Goal: Find specific page/section

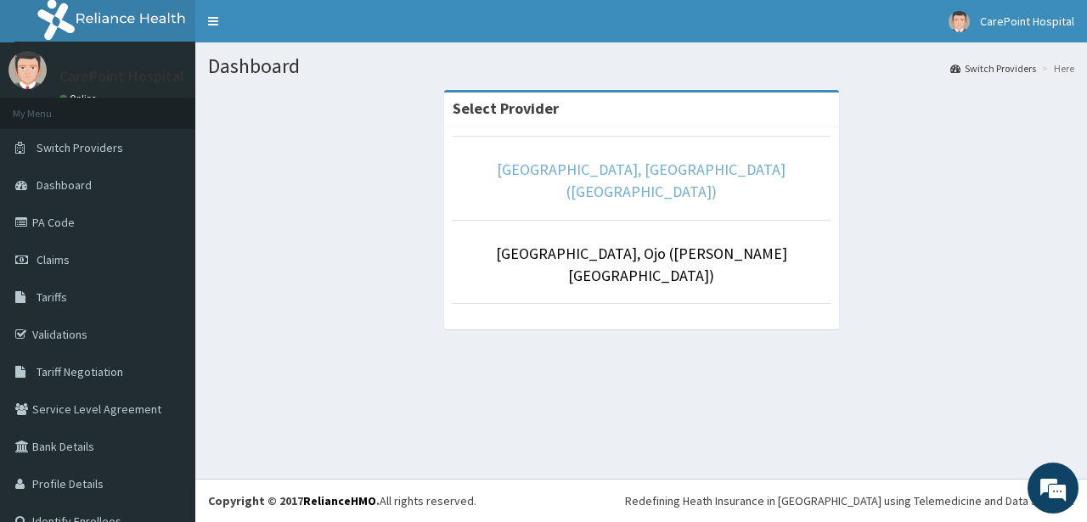
click at [581, 177] on link "[GEOGRAPHIC_DATA], [GEOGRAPHIC_DATA] ([GEOGRAPHIC_DATA])" at bounding box center [641, 181] width 289 height 42
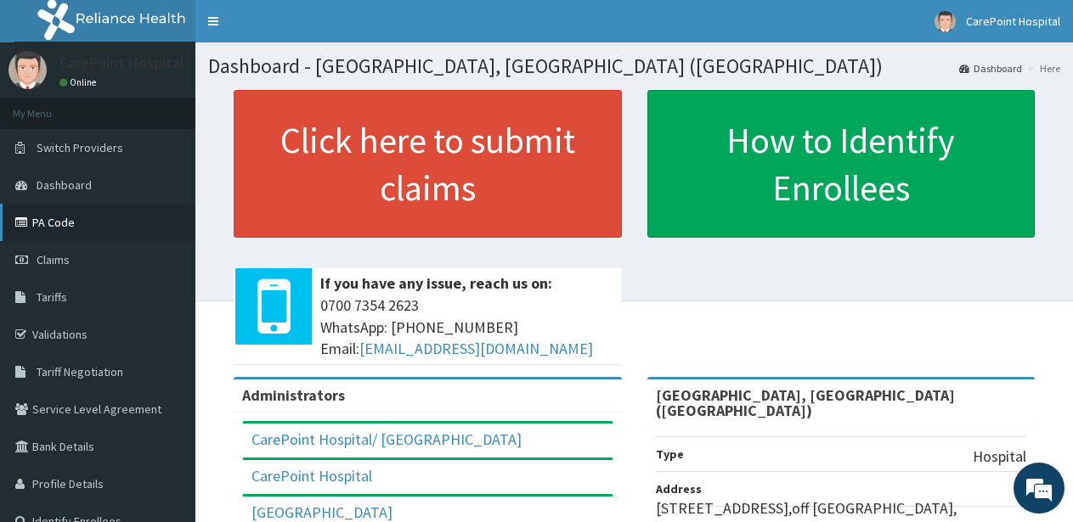
click at [103, 229] on link "PA Code" at bounding box center [97, 222] width 195 height 37
click at [55, 226] on link "PA Code" at bounding box center [97, 222] width 195 height 37
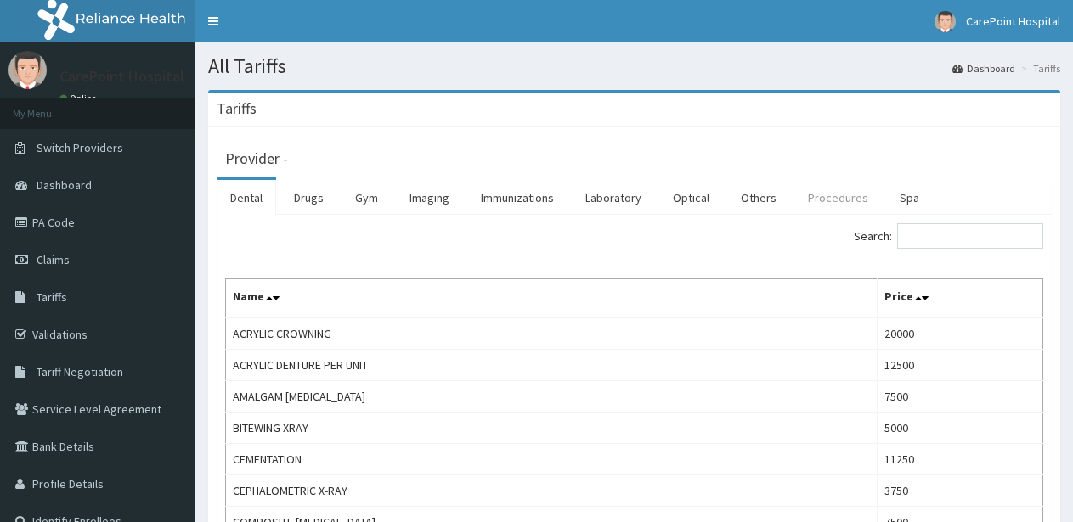
click at [834, 206] on link "Procedures" at bounding box center [837, 198] width 87 height 36
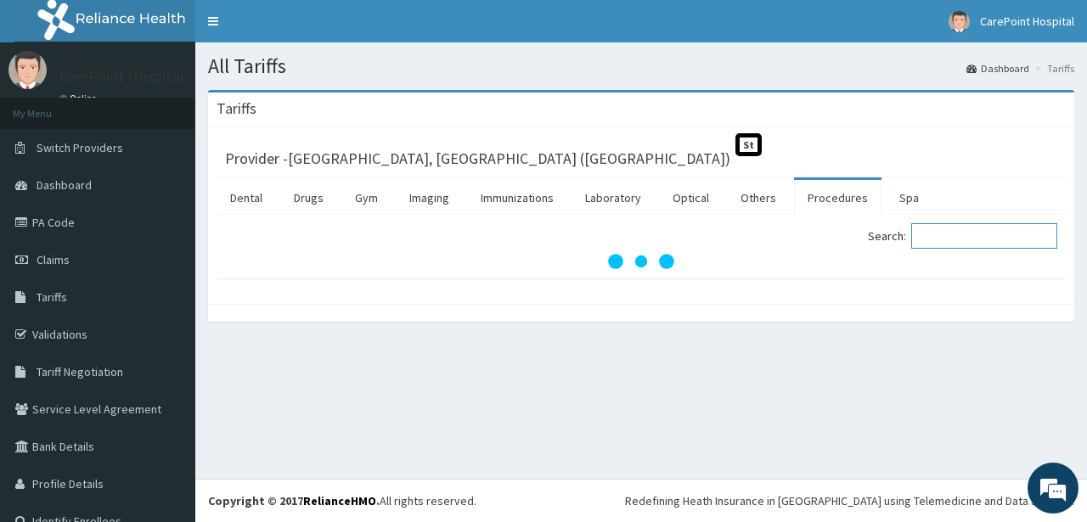
click at [935, 240] on input "Search:" at bounding box center [984, 235] width 146 height 25
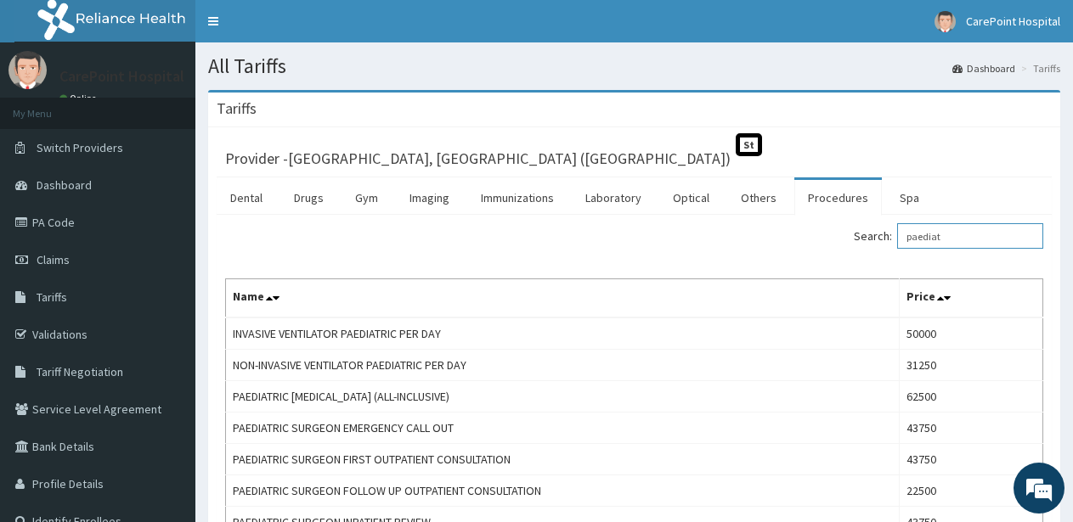
drag, startPoint x: 971, startPoint y: 244, endPoint x: 681, endPoint y: 244, distance: 289.7
click at [897, 242] on input "paediat" at bounding box center [970, 235] width 146 height 25
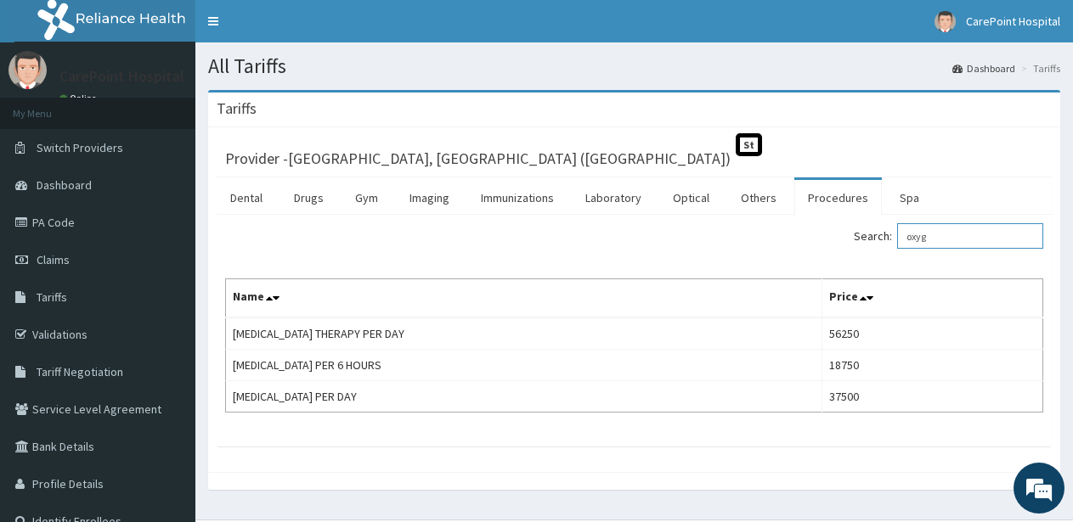
type input "oxyg"
